Goal: Task Accomplishment & Management: Manage account settings

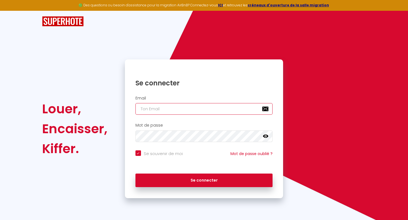
click at [157, 106] on input "email" at bounding box center [203, 109] width 137 height 12
type input "m"
checkbox input "true"
type input "ma"
checkbox input "true"
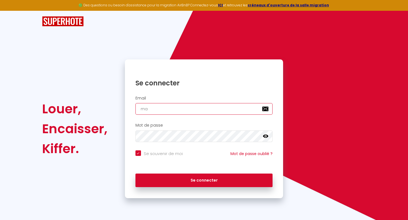
type input "mar"
checkbox input "true"
type input "mari"
checkbox input "true"
type input "marie"
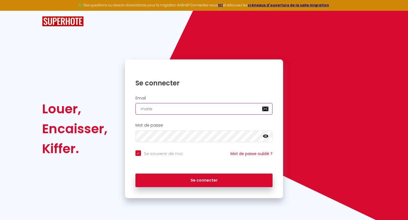
checkbox input "true"
type input "[PERSON_NAME]."
checkbox input "true"
type input "[PERSON_NAME].l"
checkbox input "true"
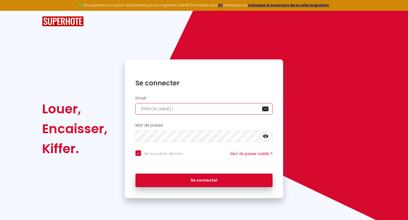
type input "[PERSON_NAME][DOMAIN_NAME]"
checkbox input "true"
type input "[PERSON_NAME].[PERSON_NAME]"
checkbox input "true"
type input "[PERSON_NAME][DOMAIN_NAME]"
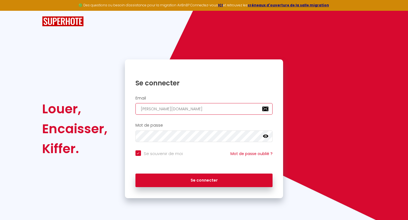
checkbox input "true"
type input "[PERSON_NAME].limoe"
checkbox input "true"
type input "[PERSON_NAME].limoes"
checkbox input "true"
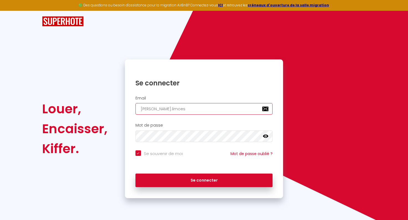
type input "[PERSON_NAME].limoes@"
checkbox input "true"
type input "[PERSON_NAME].limoes@h"
checkbox input "true"
type input "[PERSON_NAME].limoes@ho"
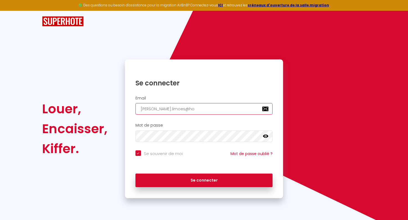
checkbox input "true"
type input "[PERSON_NAME].limoes@h"
checkbox input "true"
type input "[PERSON_NAME].limoes@ho"
checkbox input "true"
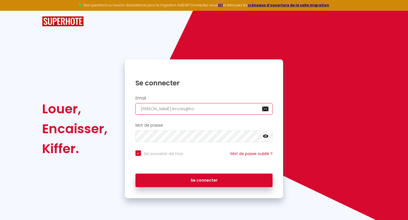
type input "[PERSON_NAME].limoes@hot"
checkbox input "true"
type input "[PERSON_NAME].limoes@hotm"
checkbox input "true"
type input "[PERSON_NAME].limoes@hotma"
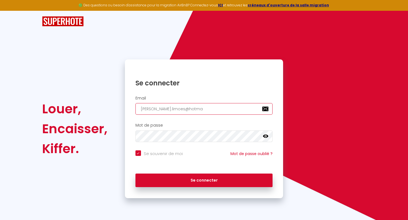
checkbox input "true"
type input "[PERSON_NAME].limoes@hotmai"
checkbox input "true"
type input "[PERSON_NAME][EMAIL_ADDRESS]"
checkbox input "true"
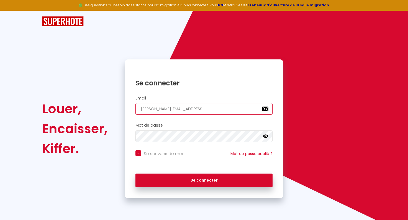
type input "[PERSON_NAME][EMAIL_ADDRESS]."
checkbox input "true"
type input "[PERSON_NAME].limoes@hotmail.c"
checkbox input "true"
type input "[PERSON_NAME][EMAIL_ADDRESS][DOMAIN_NAME]"
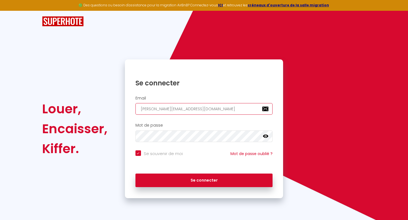
checkbox input "true"
type input "[PERSON_NAME][EMAIL_ADDRESS][DOMAIN_NAME]"
checkbox input "true"
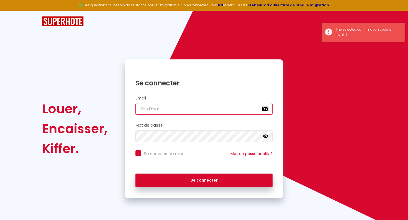
type input "m"
checkbox input "true"
type input "ma"
checkbox input "true"
type input "mar"
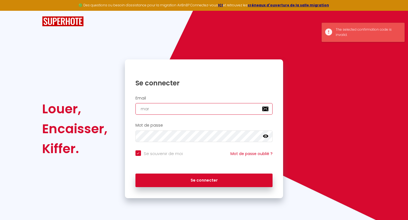
checkbox input "true"
type input "mari"
checkbox input "true"
type input "marie"
checkbox input "true"
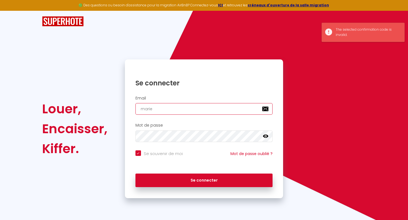
type input "[PERSON_NAME]."
checkbox input "true"
type input "[PERSON_NAME].l"
checkbox input "true"
type input "[PERSON_NAME][DOMAIN_NAME]"
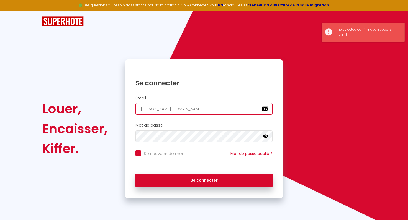
checkbox input "true"
type input "[PERSON_NAME].[PERSON_NAME]"
checkbox input "true"
type input "[PERSON_NAME][DOMAIN_NAME]"
checkbox input "true"
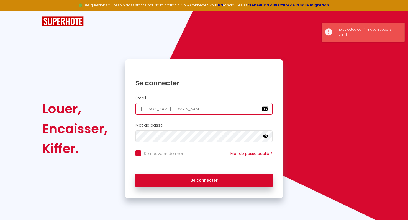
type input "[PERSON_NAME].limoe"
checkbox input "true"
type input "[PERSON_NAME].limoes"
checkbox input "true"
type input "[PERSON_NAME].limoes@"
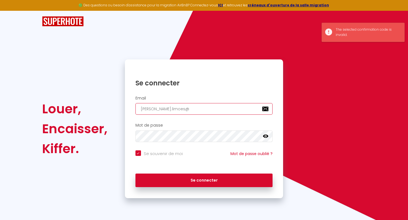
checkbox input "true"
type input "[PERSON_NAME].limoes@h"
checkbox input "true"
type input "[PERSON_NAME].limoes@ho"
checkbox input "true"
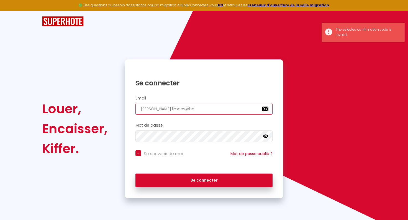
type input "[PERSON_NAME].limoes@hot"
checkbox input "true"
type input "[PERSON_NAME].limoes@hotm"
checkbox input "true"
type input "[PERSON_NAME].limoes@hotma"
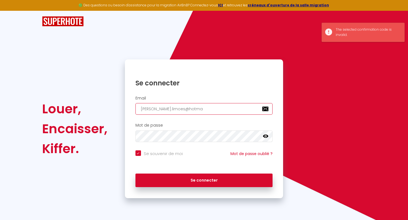
checkbox input "true"
type input "[PERSON_NAME].limoes@hotmai"
checkbox input "true"
type input "[PERSON_NAME][EMAIL_ADDRESS]"
checkbox input "true"
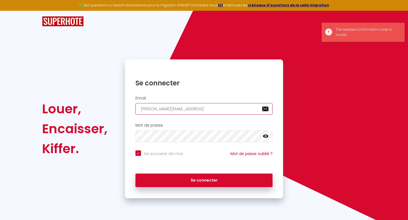
type input "[PERSON_NAME][EMAIL_ADDRESS]."
checkbox input "true"
type input "[PERSON_NAME].limoes@hotmail.c"
checkbox input "true"
type input "[PERSON_NAME][EMAIL_ADDRESS][DOMAIN_NAME]"
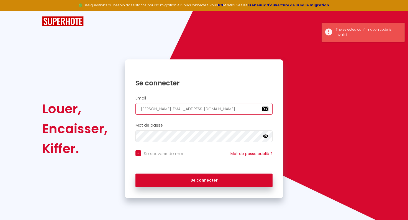
checkbox input "true"
type input "[PERSON_NAME][EMAIL_ADDRESS][DOMAIN_NAME]"
checkbox input "true"
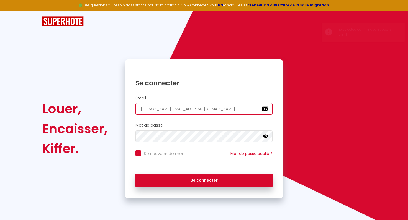
type input "[PERSON_NAME][EMAIL_ADDRESS][DOMAIN_NAME]"
click at [267, 137] on icon at bounding box center [266, 137] width 6 height 6
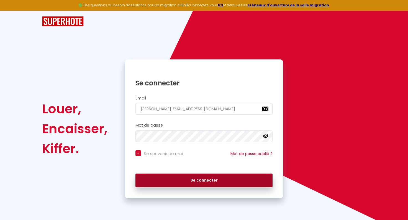
click at [187, 175] on button "Se connecter" at bounding box center [203, 181] width 137 height 14
checkbox input "true"
